Goal: Task Accomplishment & Management: Manage account settings

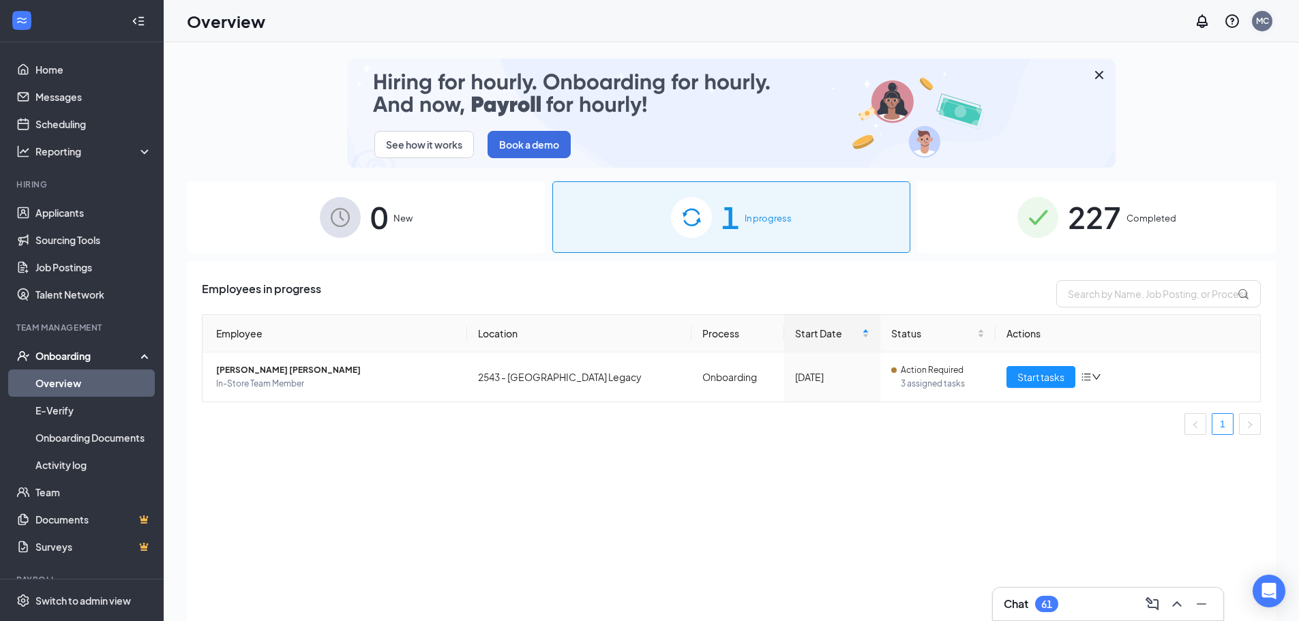
click at [1273, 23] on div "MC" at bounding box center [1261, 20] width 27 height 27
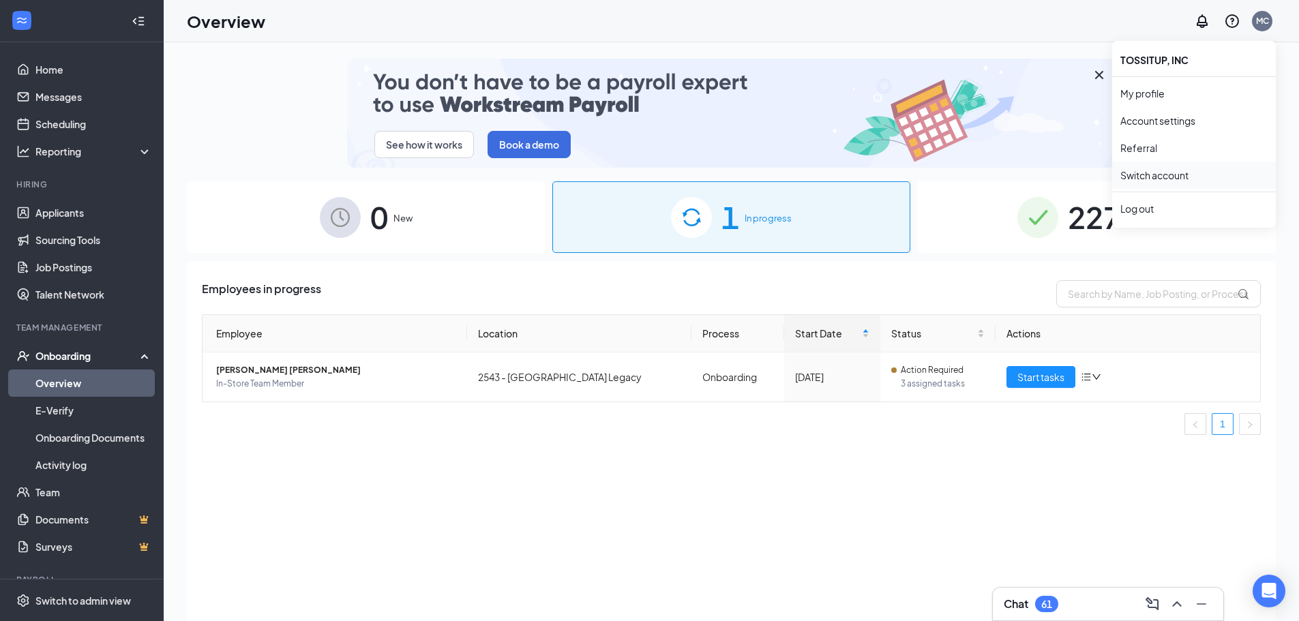
click at [1138, 175] on link "Switch account" at bounding box center [1154, 175] width 68 height 12
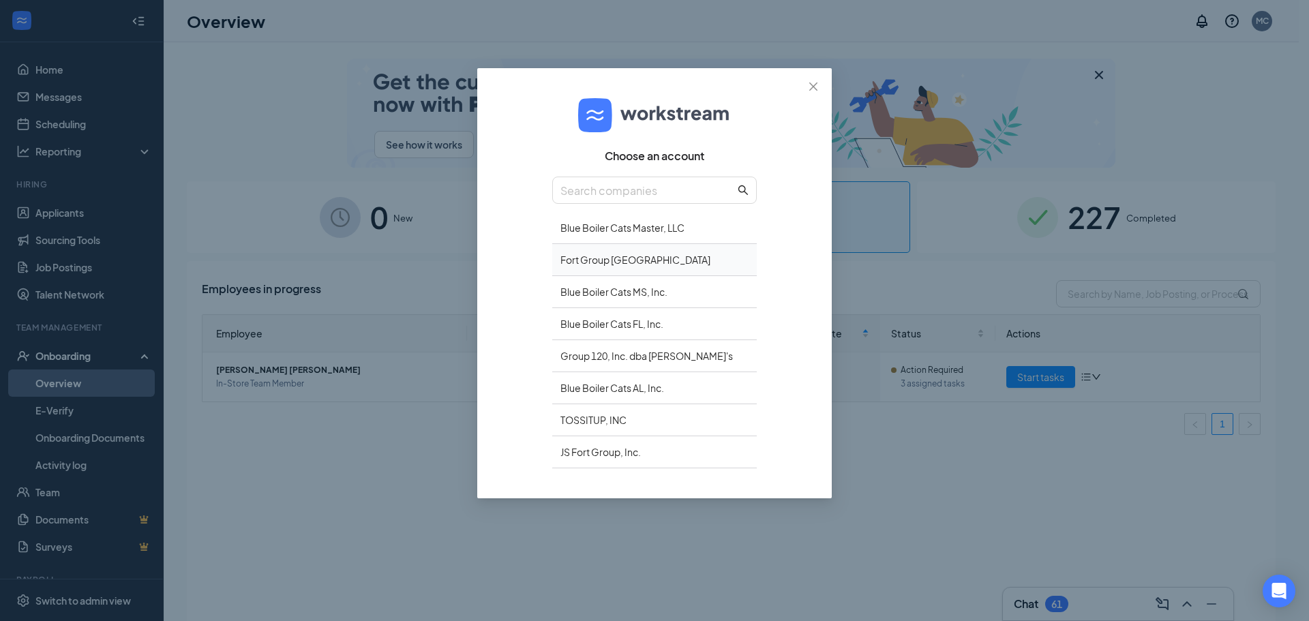
click at [713, 254] on div "Fort Group FL" at bounding box center [654, 260] width 205 height 32
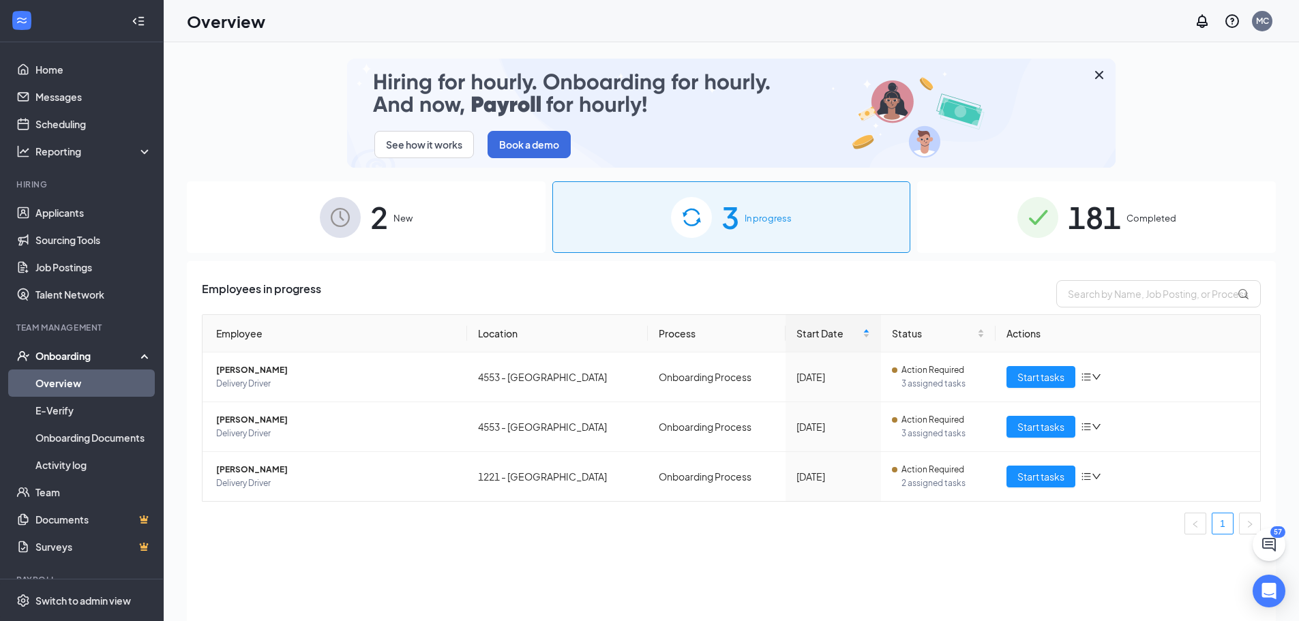
click at [1104, 224] on span "181" at bounding box center [1094, 217] width 53 height 47
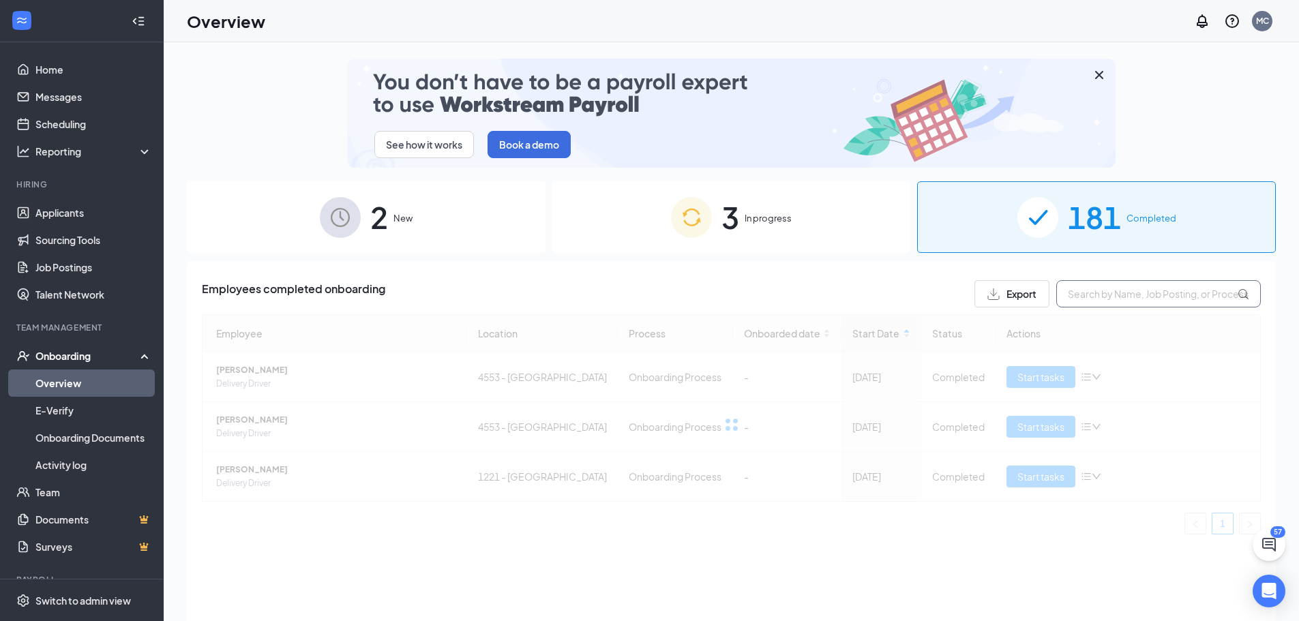
click at [1127, 295] on input "text" at bounding box center [1158, 293] width 205 height 27
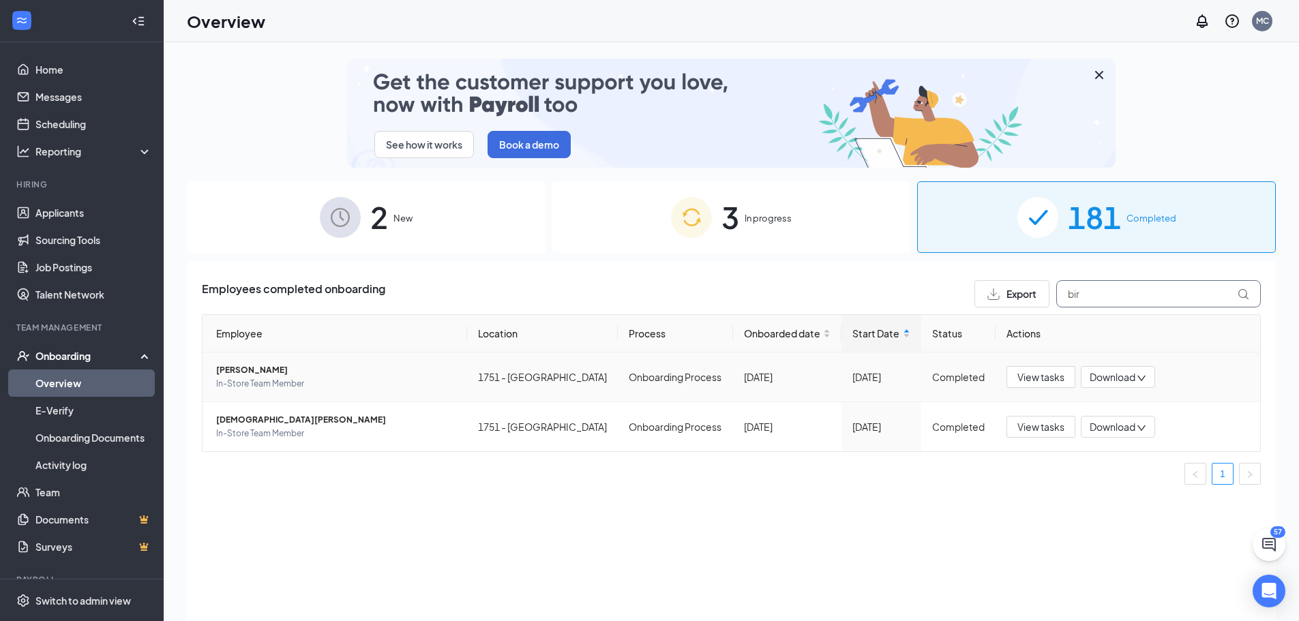
type input "bir"
click at [273, 379] on span "In-Store Team Member" at bounding box center [336, 384] width 240 height 14
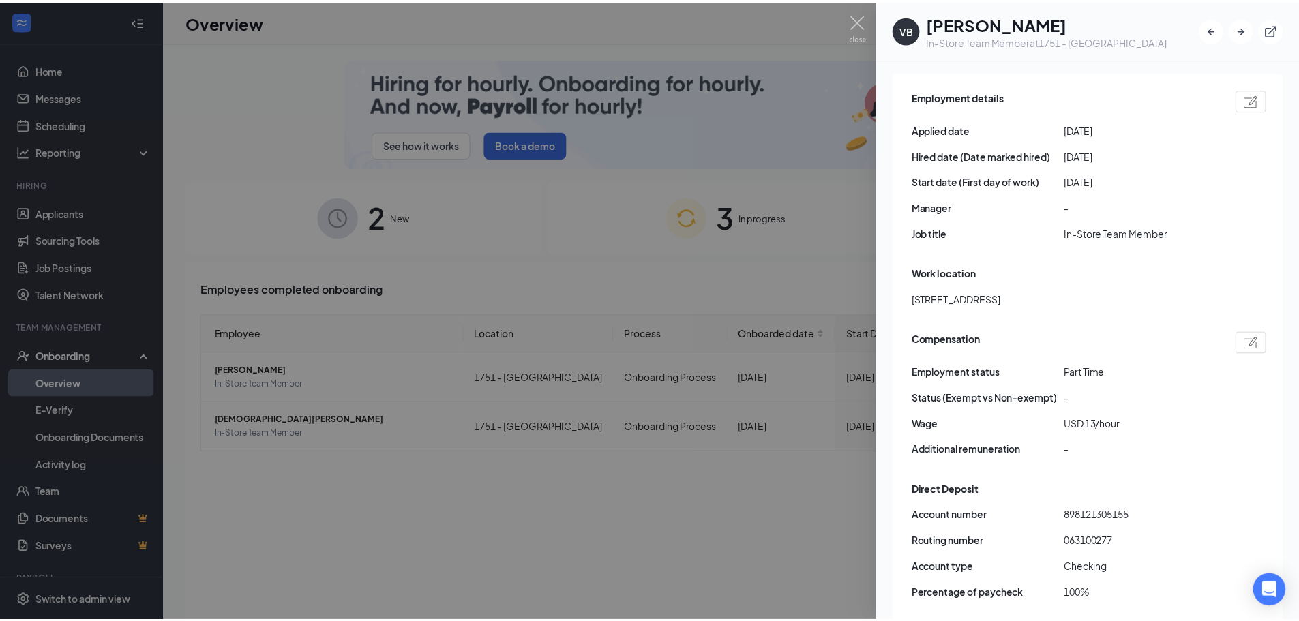
scroll to position [818, 0]
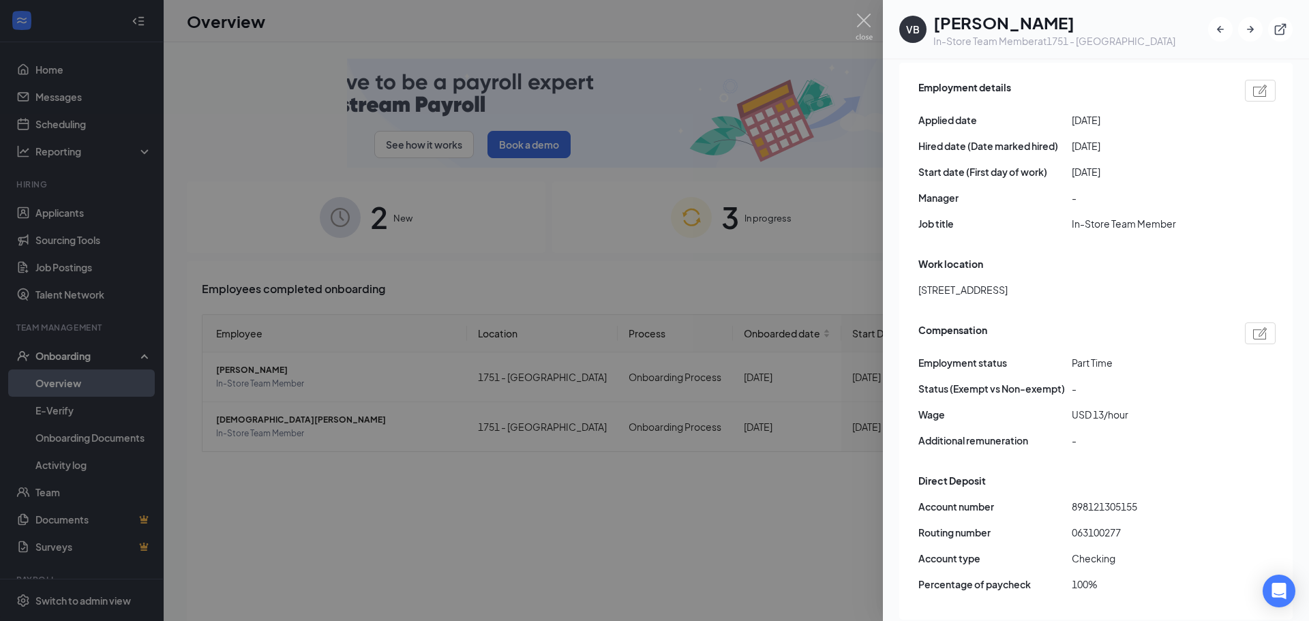
click at [799, 491] on div at bounding box center [654, 310] width 1309 height 621
